Goal: Information Seeking & Learning: Learn about a topic

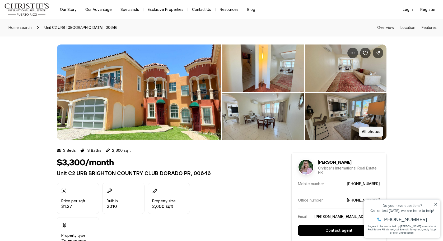
click at [365, 129] on button "All photos" at bounding box center [371, 131] width 24 height 10
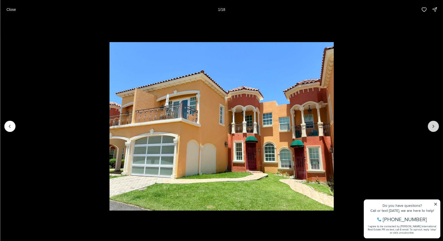
click at [433, 124] on icon "Next slide" at bounding box center [433, 125] width 5 height 5
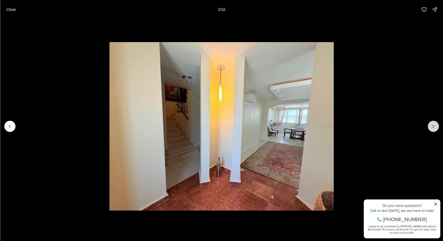
click at [433, 124] on icon "Next slide" at bounding box center [433, 125] width 5 height 5
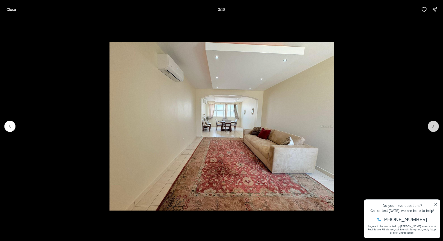
click at [433, 124] on icon "Next slide" at bounding box center [433, 125] width 5 height 5
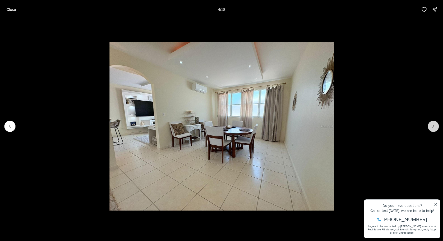
click at [433, 124] on icon "Next slide" at bounding box center [433, 125] width 5 height 5
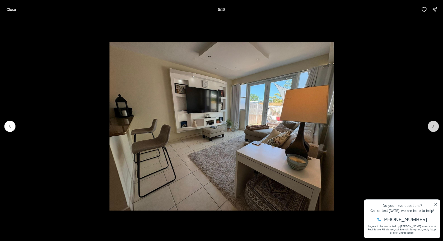
click at [433, 124] on icon "Next slide" at bounding box center [433, 125] width 5 height 5
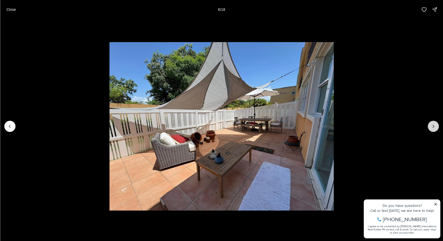
click at [433, 124] on icon "Next slide" at bounding box center [433, 125] width 5 height 5
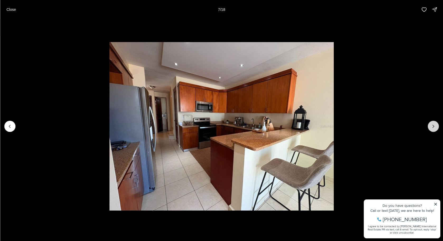
click at [433, 124] on icon "Next slide" at bounding box center [433, 125] width 5 height 5
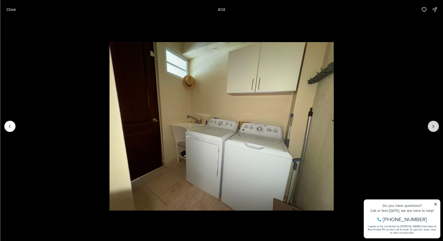
click at [433, 124] on icon "Next slide" at bounding box center [433, 125] width 5 height 5
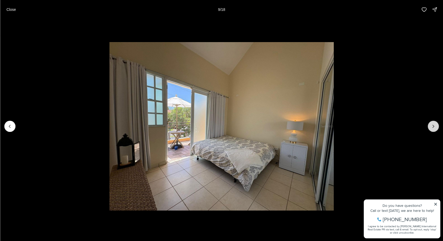
click at [433, 124] on icon "Next slide" at bounding box center [433, 125] width 5 height 5
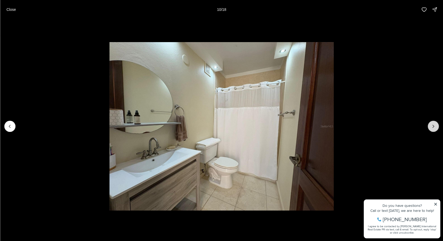
click at [433, 124] on icon "Next slide" at bounding box center [433, 125] width 5 height 5
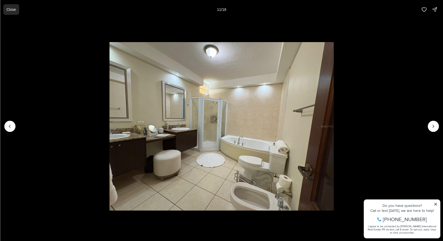
click at [10, 11] on p "Close" at bounding box center [11, 9] width 10 height 4
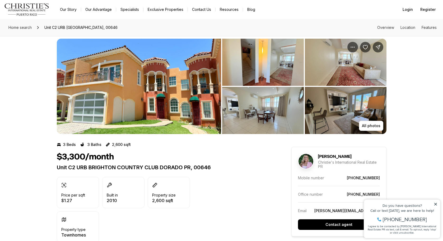
scroll to position [6, 0]
